Goal: Navigation & Orientation: Understand site structure

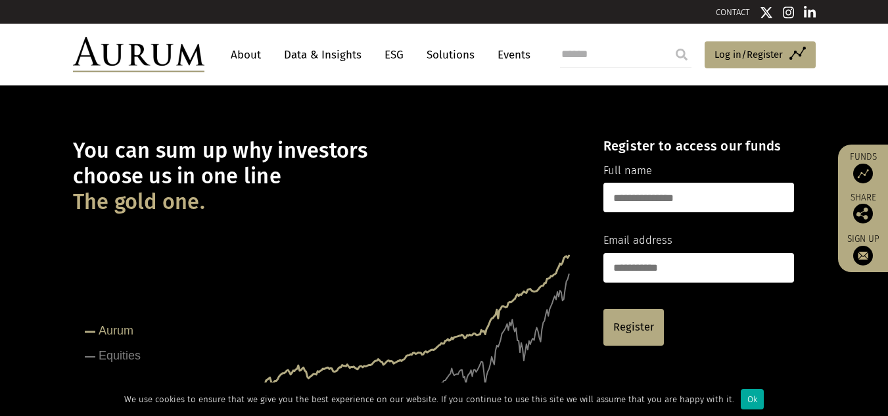
click at [858, 174] on img at bounding box center [863, 174] width 20 height 20
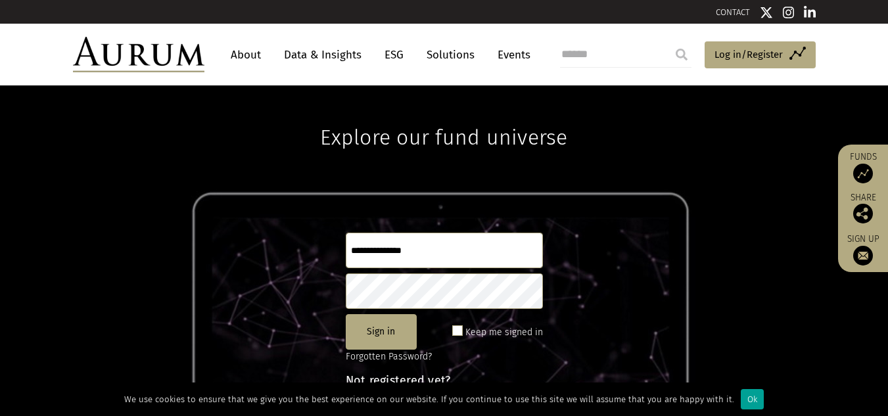
click at [741, 396] on div "Ok" at bounding box center [752, 399] width 23 height 20
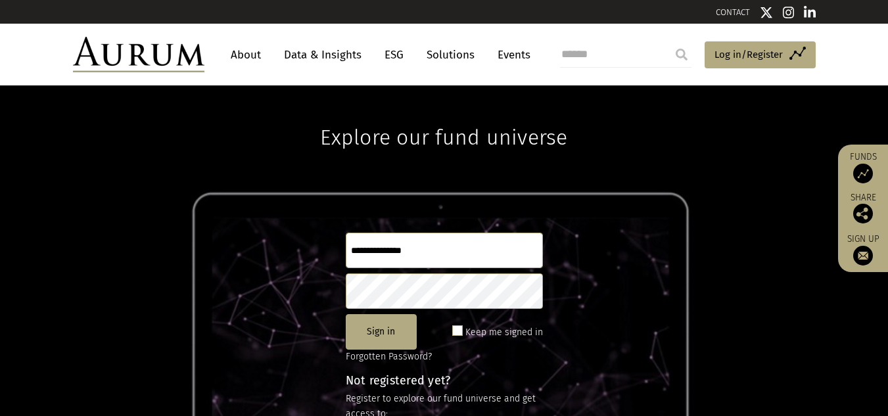
click at [403, 55] on link "ESG" at bounding box center [394, 55] width 32 height 24
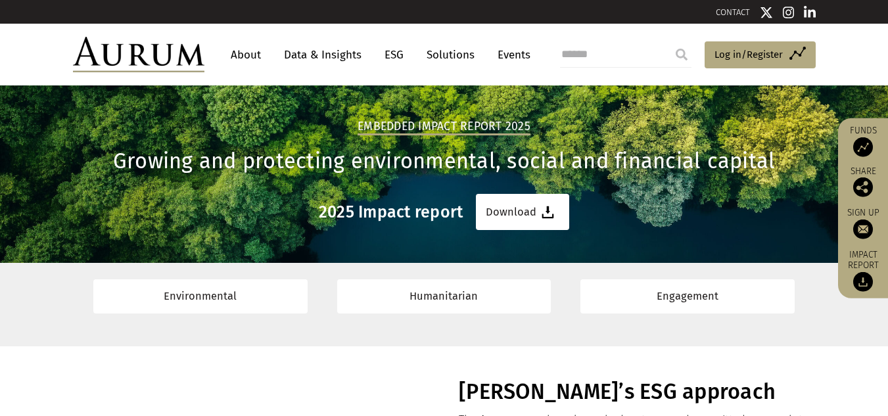
click at [325, 51] on link "Data & Insights" at bounding box center [322, 55] width 91 height 24
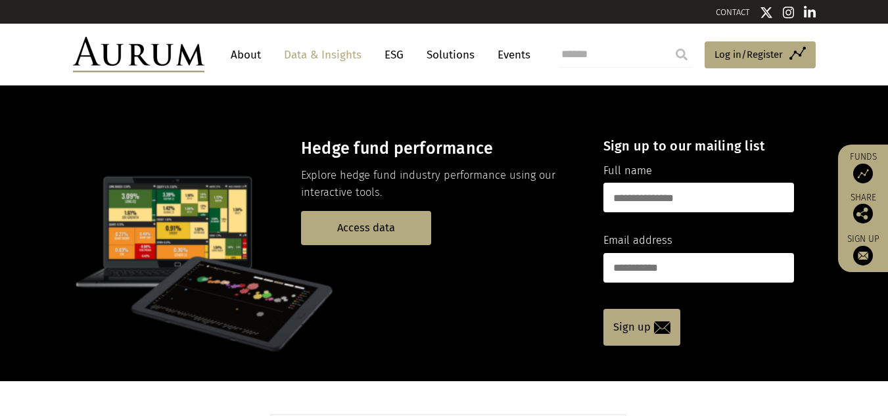
click at [443, 58] on link "Solutions" at bounding box center [450, 55] width 61 height 24
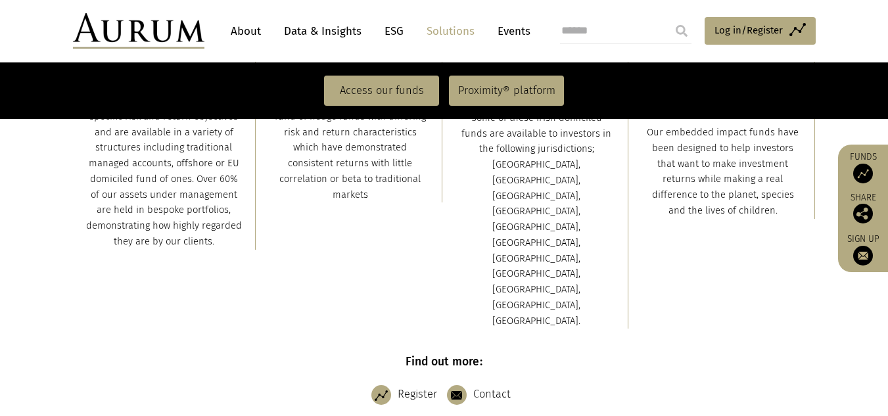
scroll to position [460, 0]
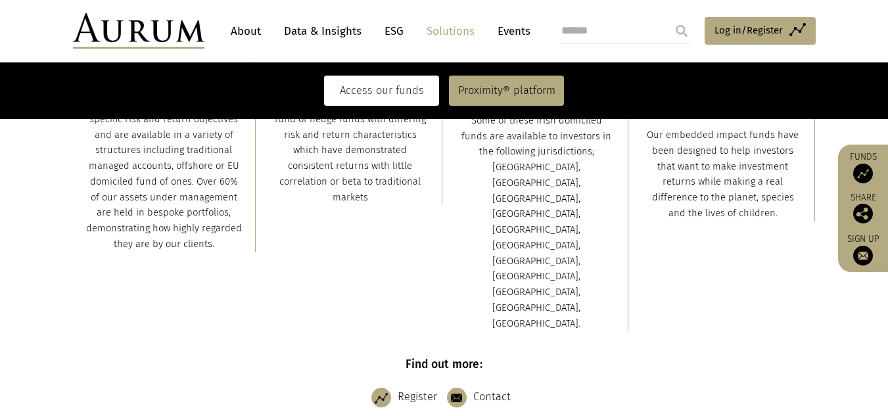
click at [388, 87] on link "Access our funds" at bounding box center [381, 91] width 115 height 30
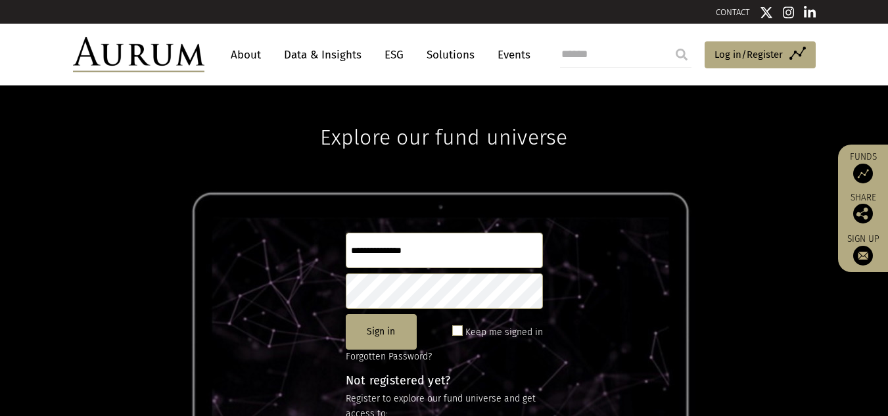
scroll to position [66, 0]
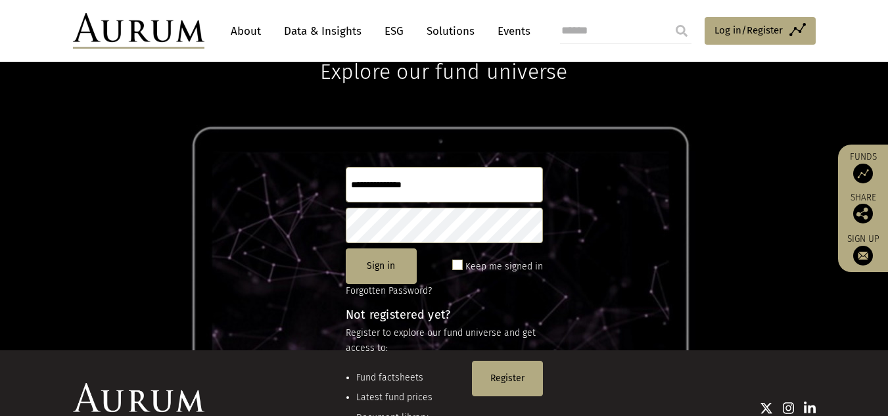
click at [521, 33] on link "Events" at bounding box center [510, 31] width 39 height 24
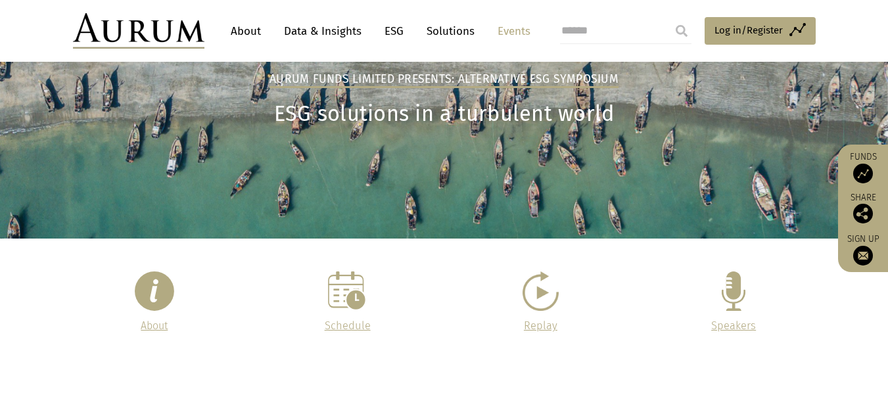
scroll to position [263, 0]
